Goal: Information Seeking & Learning: Learn about a topic

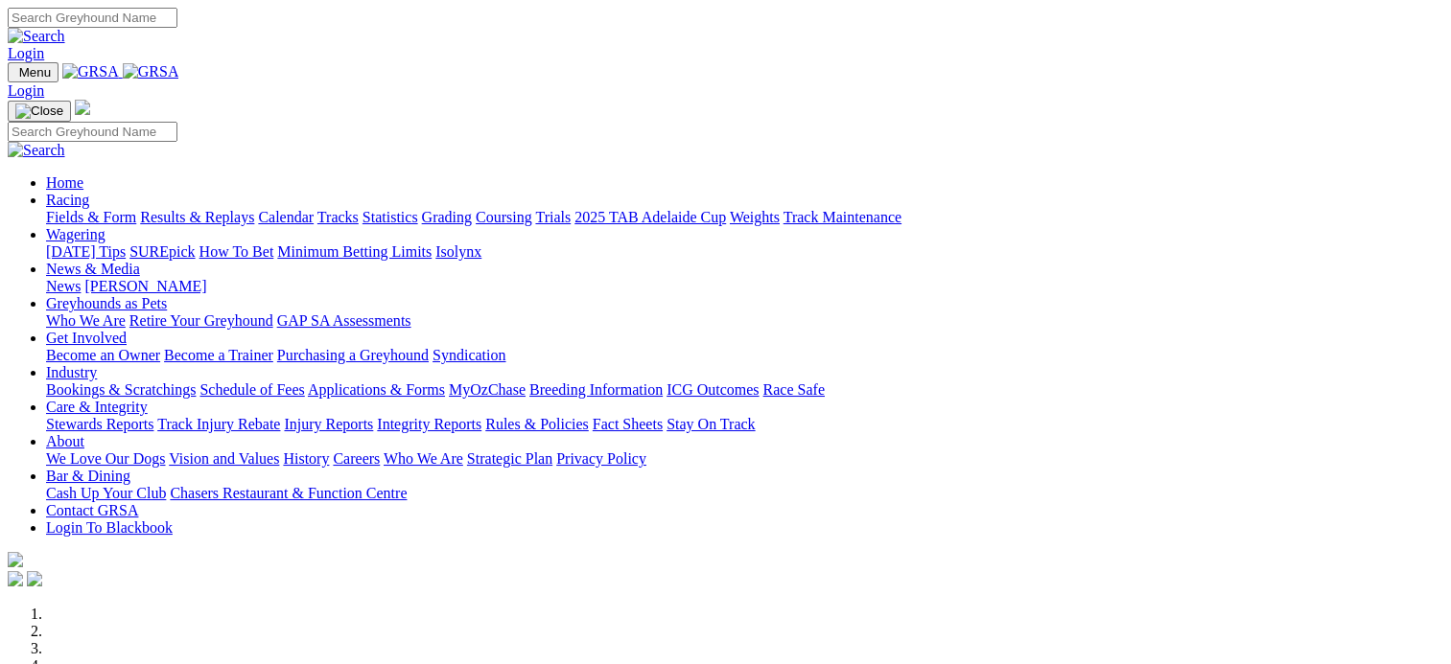
click at [81, 209] on link "Fields & Form" at bounding box center [91, 217] width 90 height 16
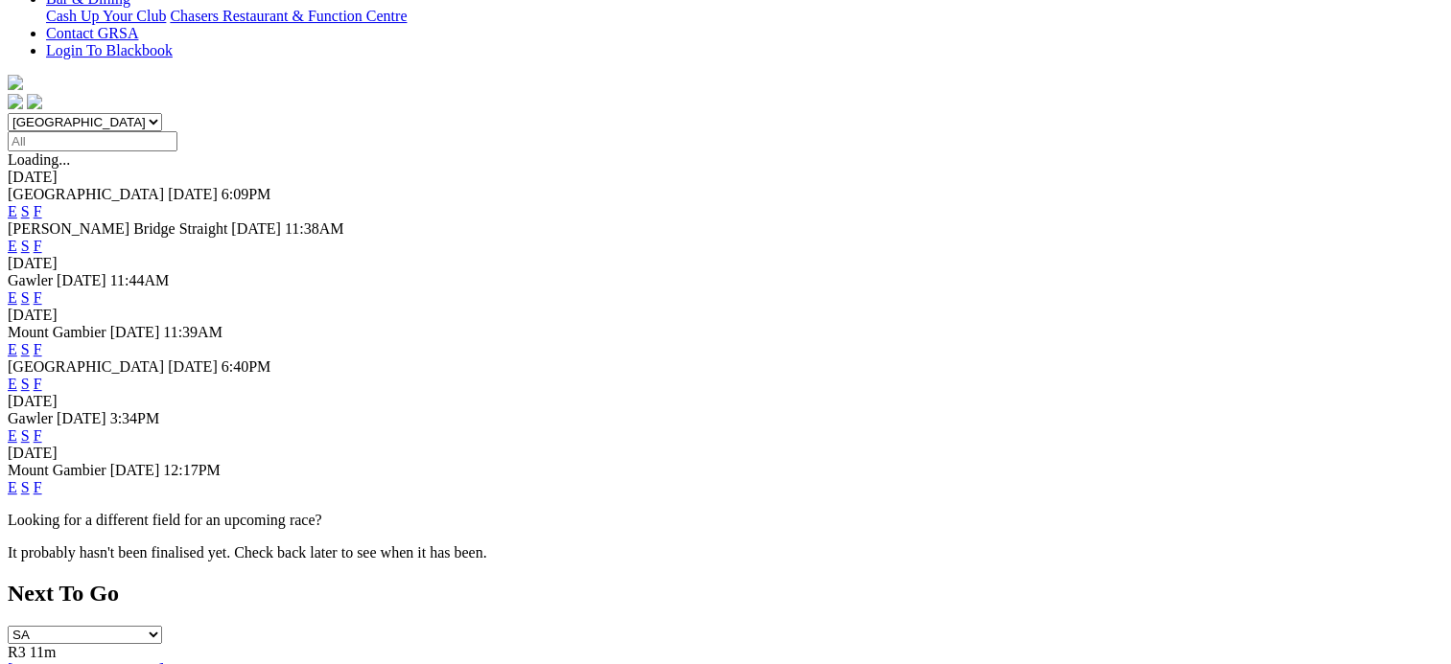
scroll to position [479, 0]
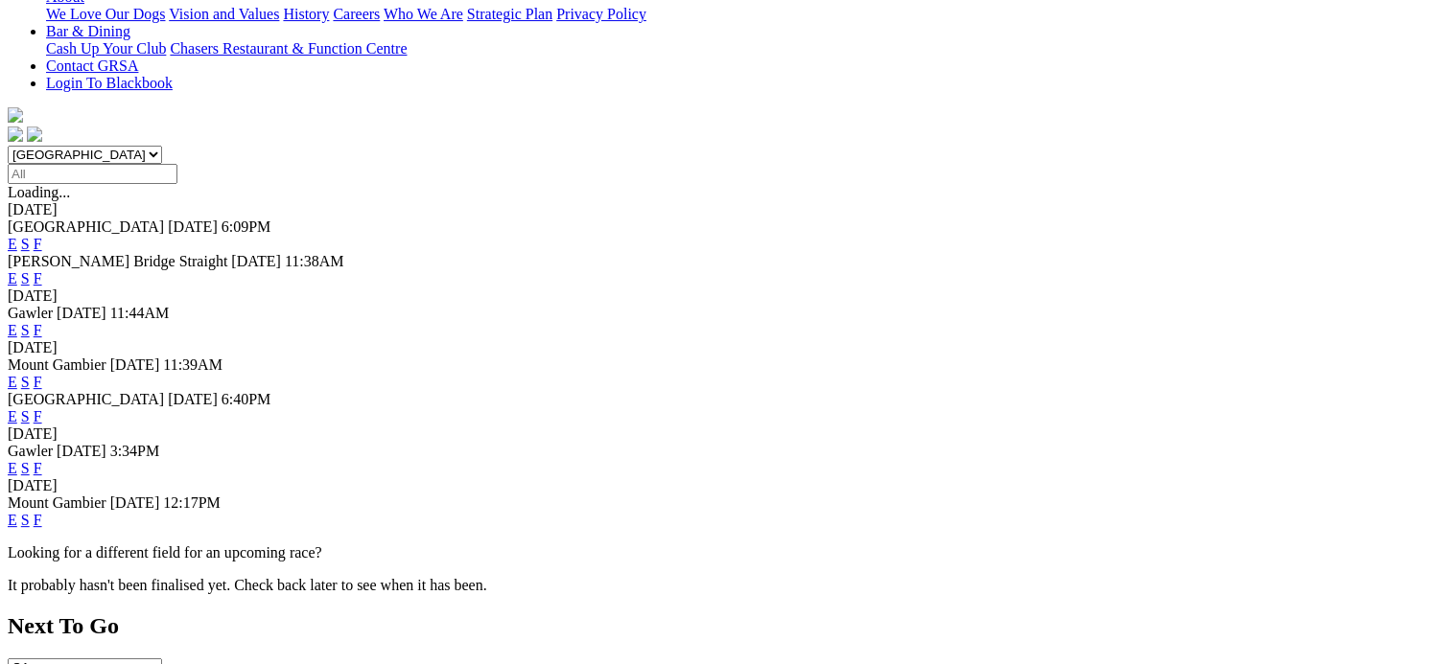
click at [42, 460] on link "F" at bounding box center [38, 468] width 9 height 16
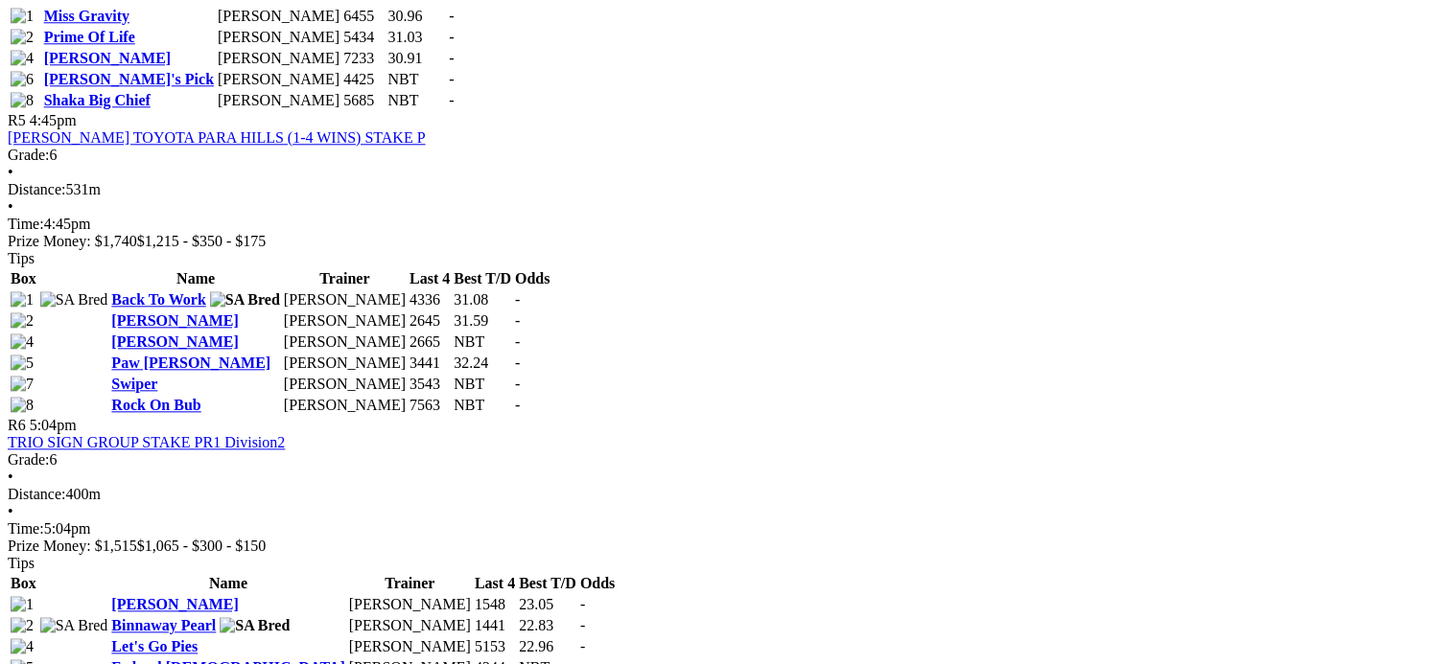
scroll to position [2013, 0]
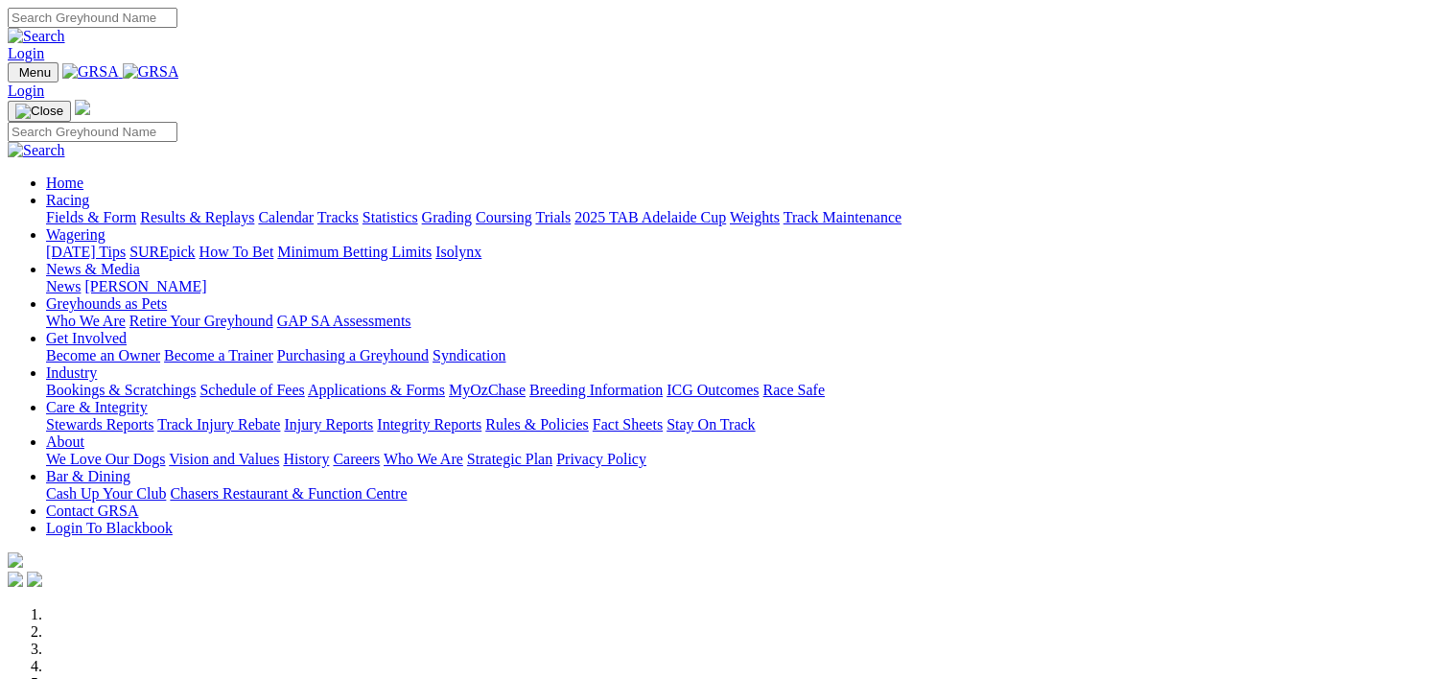
click at [177, 16] on input "Search" at bounding box center [93, 18] width 170 height 20
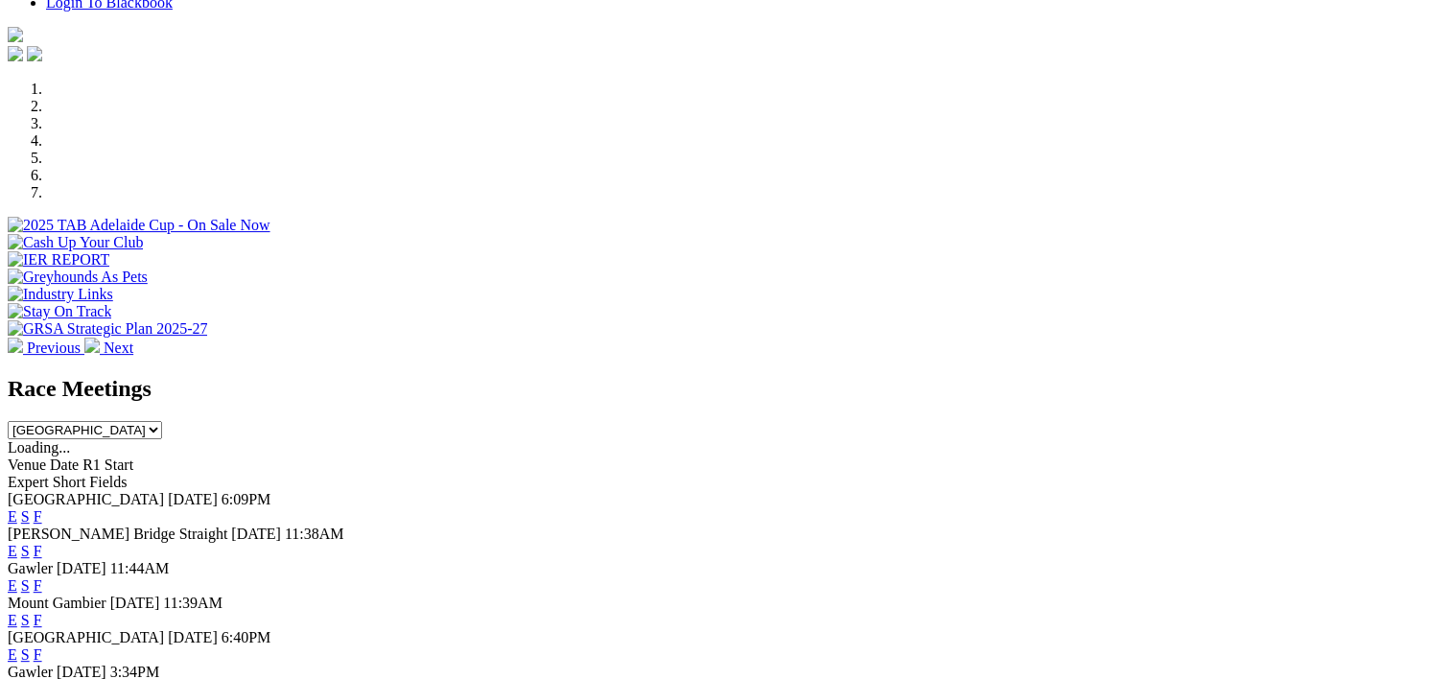
scroll to position [575, 0]
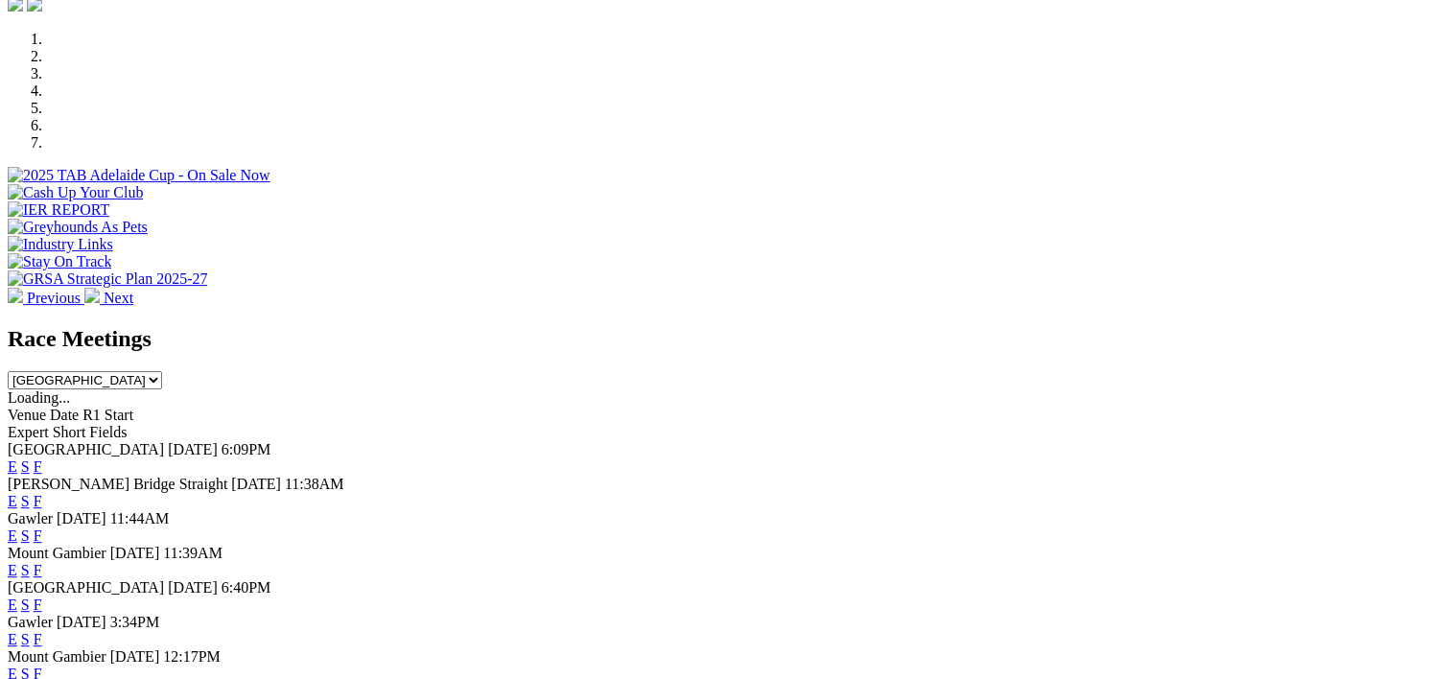
click at [42, 458] on link "F" at bounding box center [38, 466] width 9 height 16
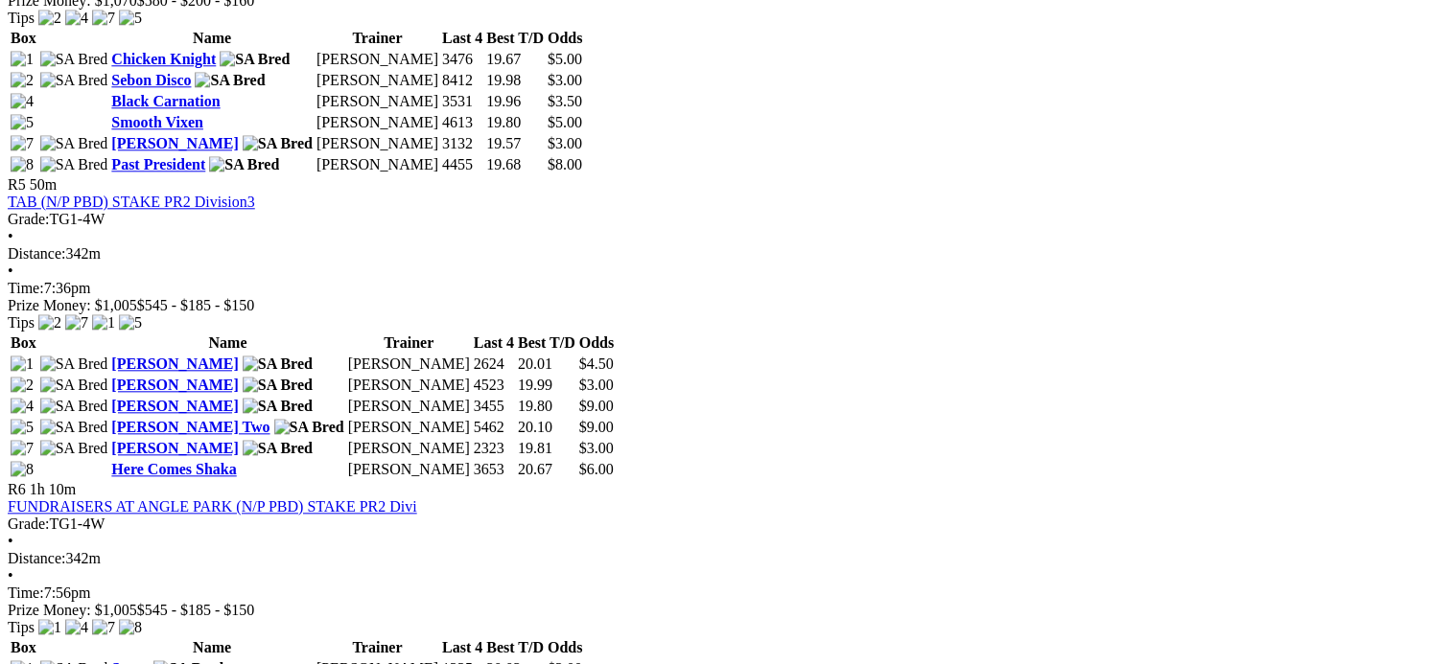
scroll to position [2013, 0]
